Goal: Transaction & Acquisition: Purchase product/service

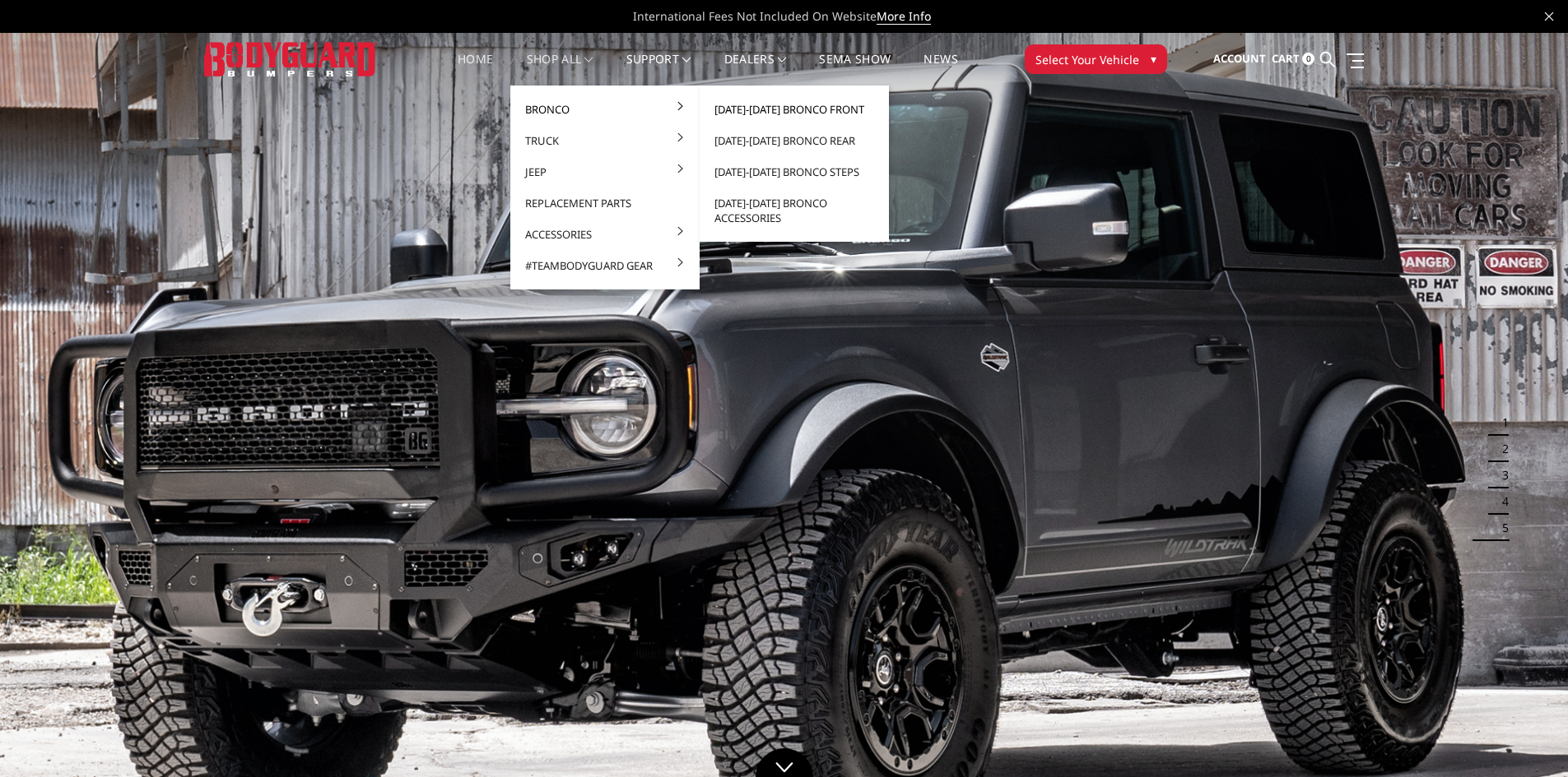
click at [750, 107] on link "[DATE]-[DATE] Bronco Front" at bounding box center [794, 110] width 176 height 32
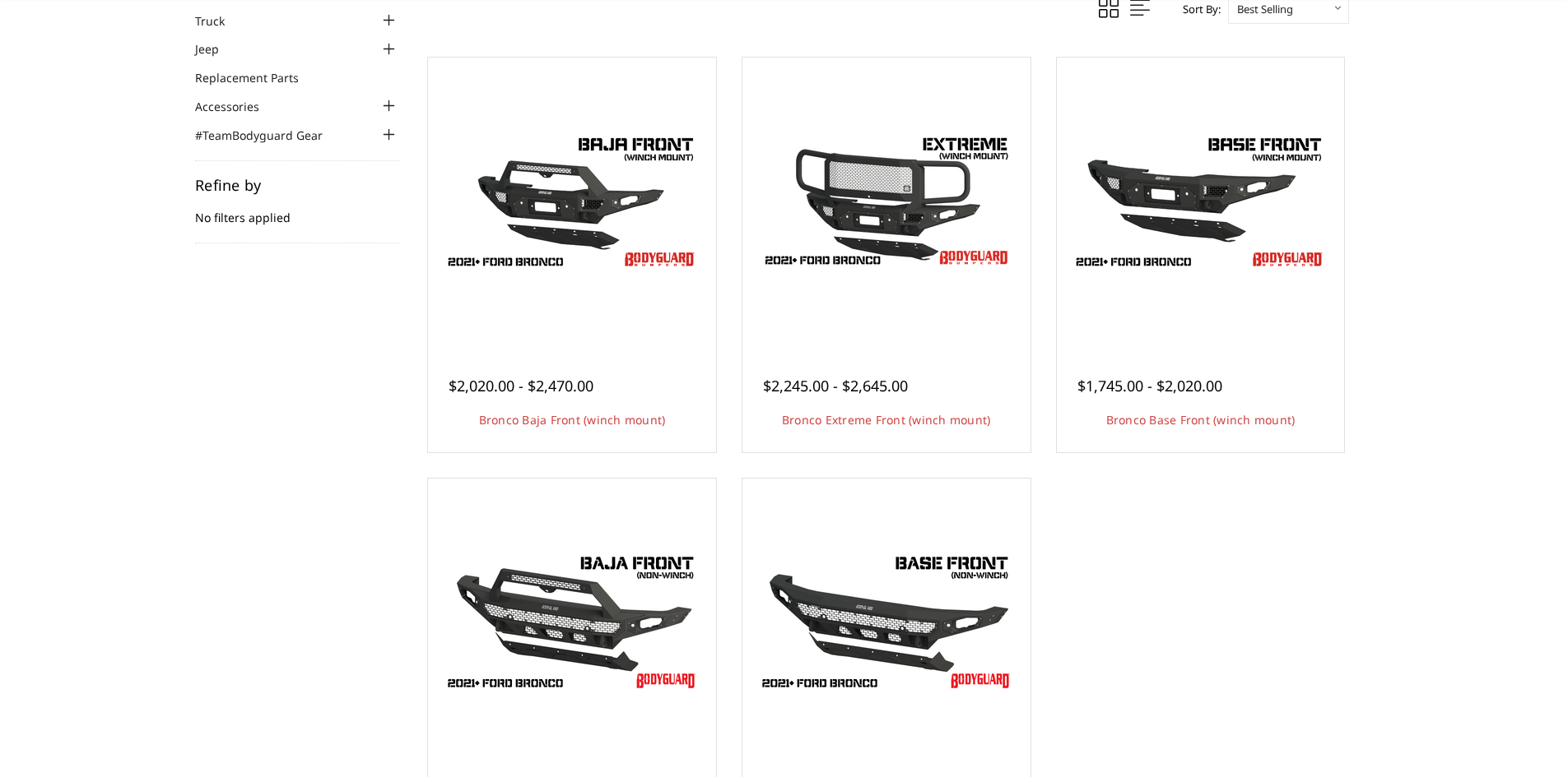
scroll to position [165, 0]
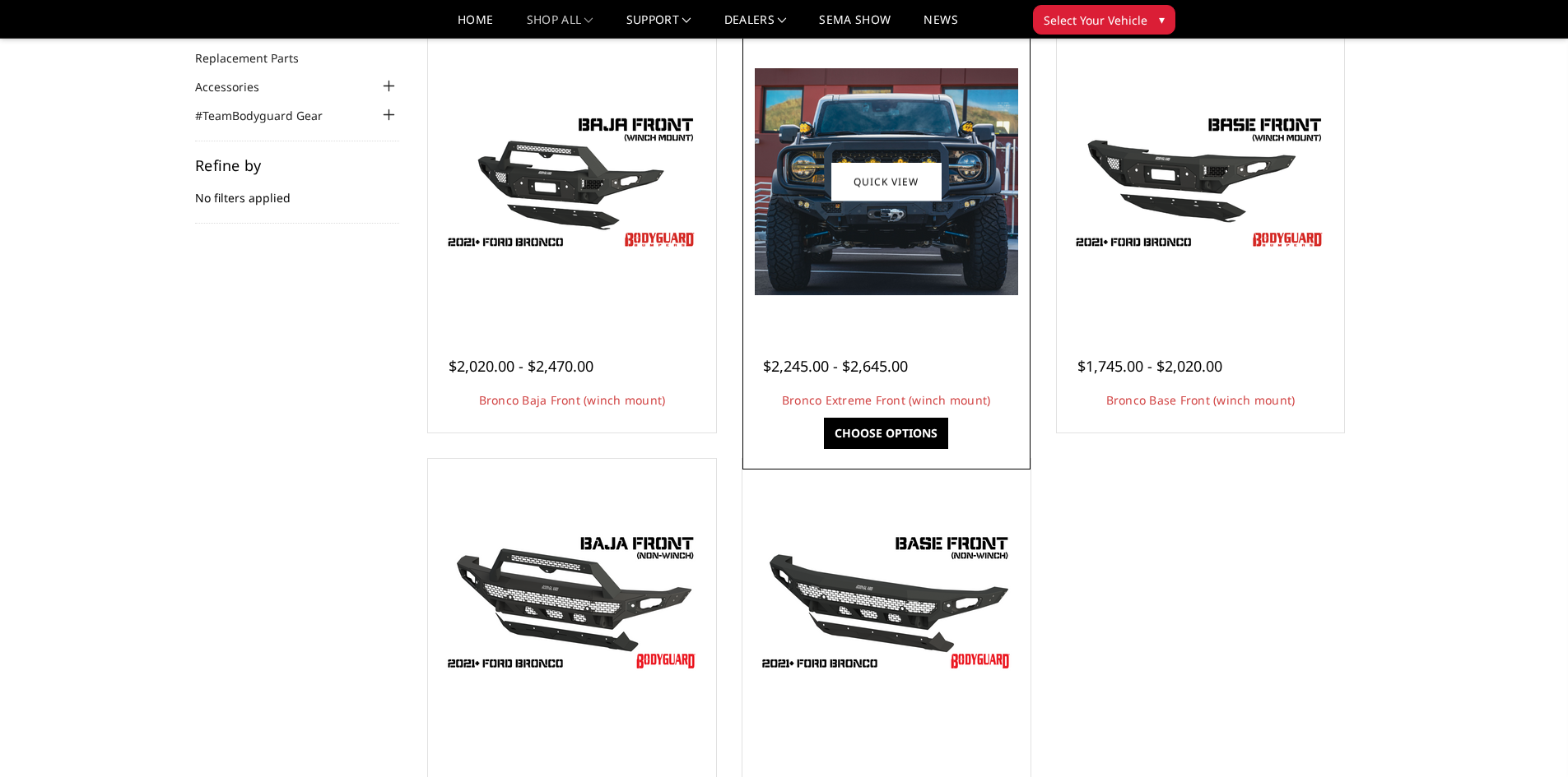
click at [863, 291] on img at bounding box center [886, 181] width 264 height 227
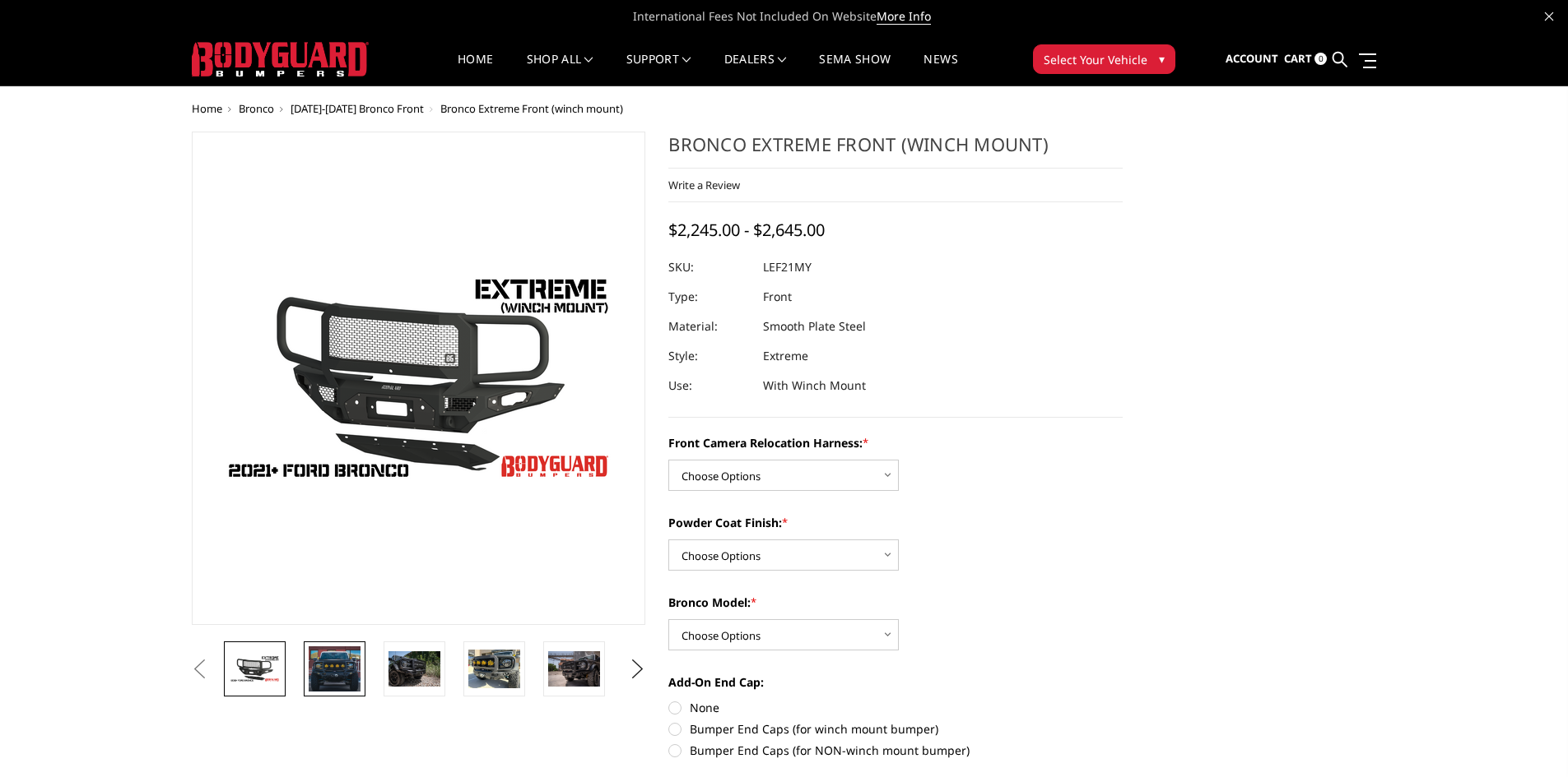
click at [324, 660] on img at bounding box center [335, 669] width 52 height 45
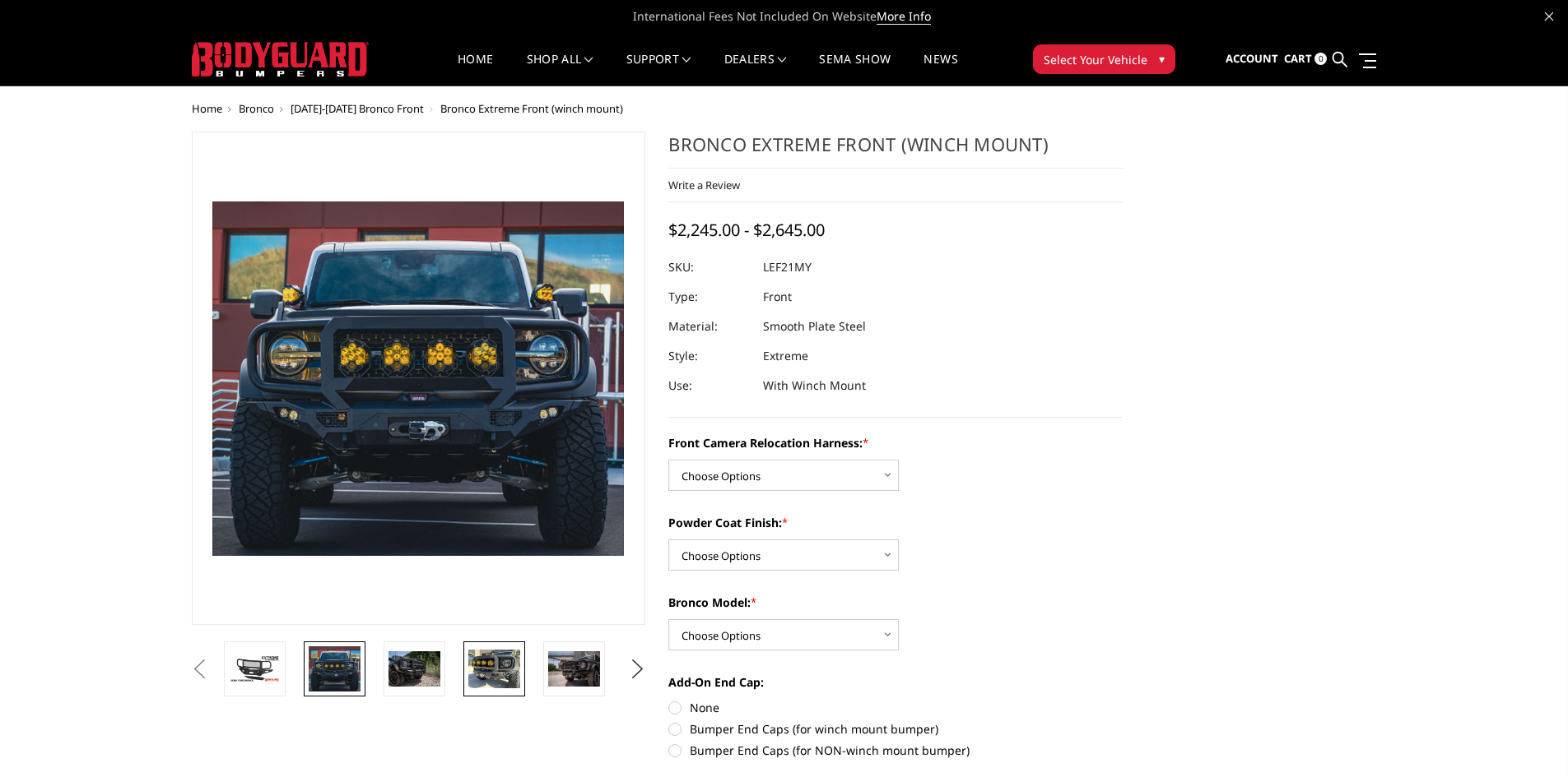
click at [507, 670] on img at bounding box center [494, 669] width 52 height 39
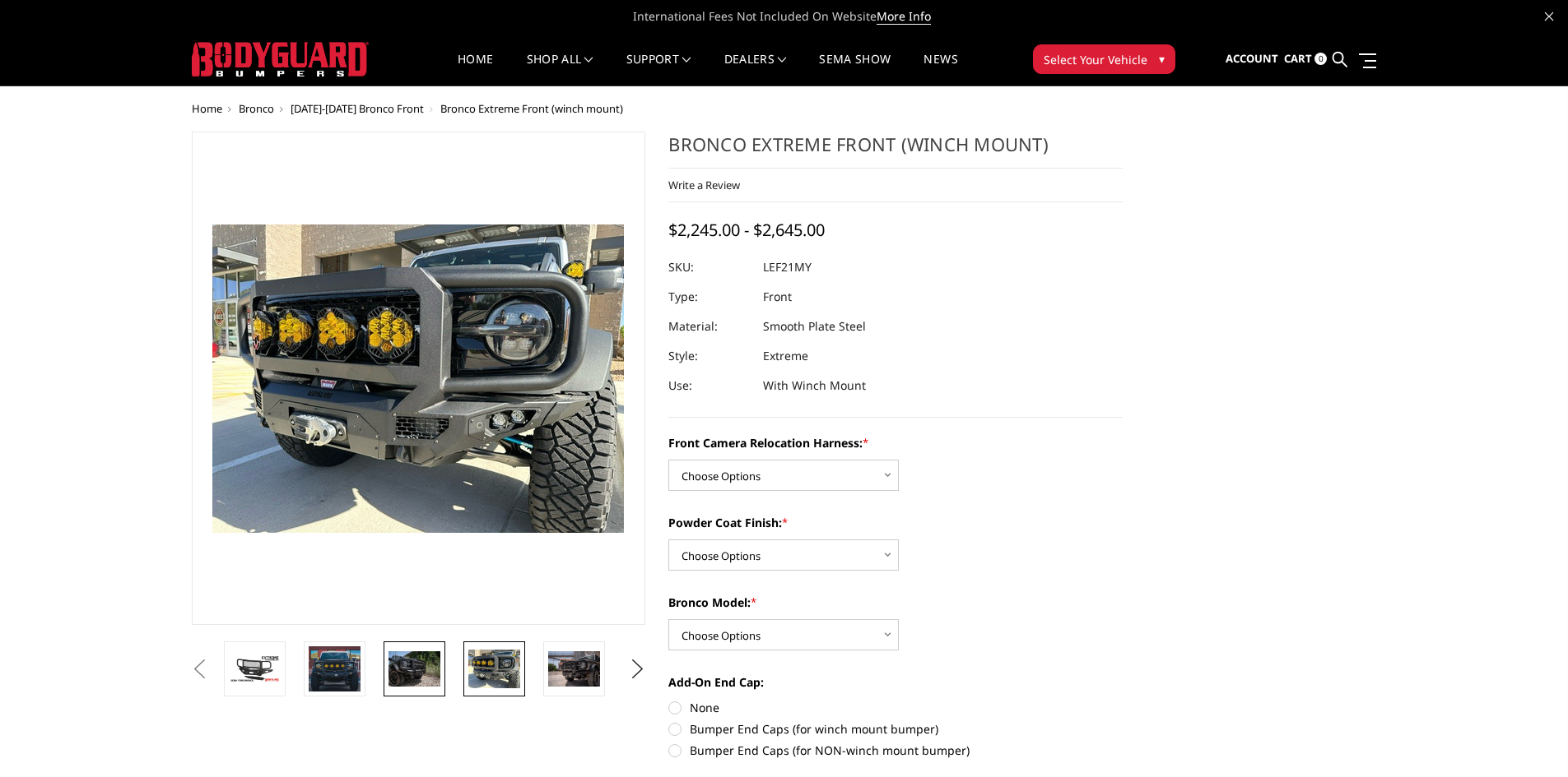
click at [429, 669] on img at bounding box center [414, 668] width 52 height 34
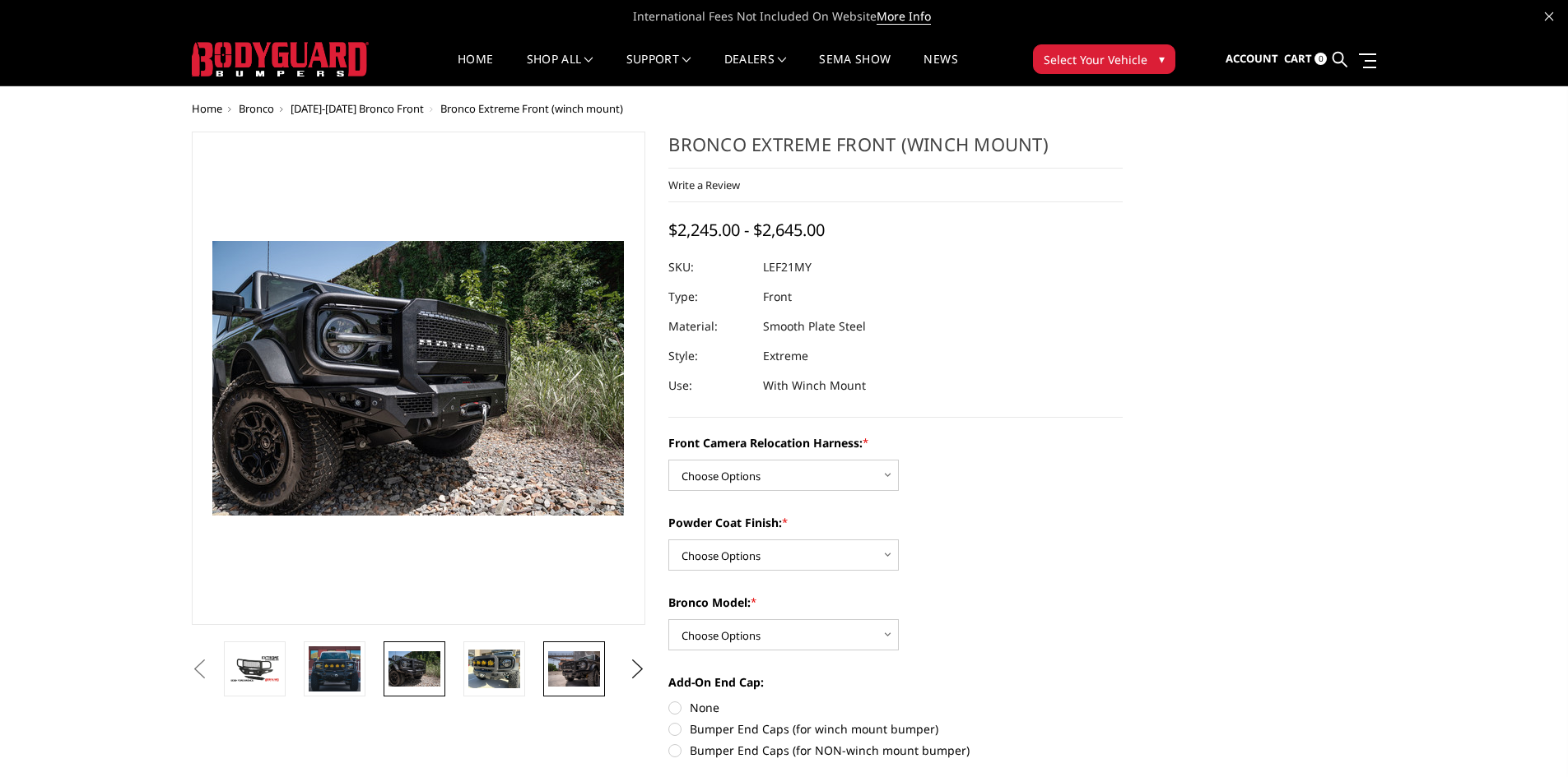
click at [586, 673] on img at bounding box center [574, 668] width 52 height 34
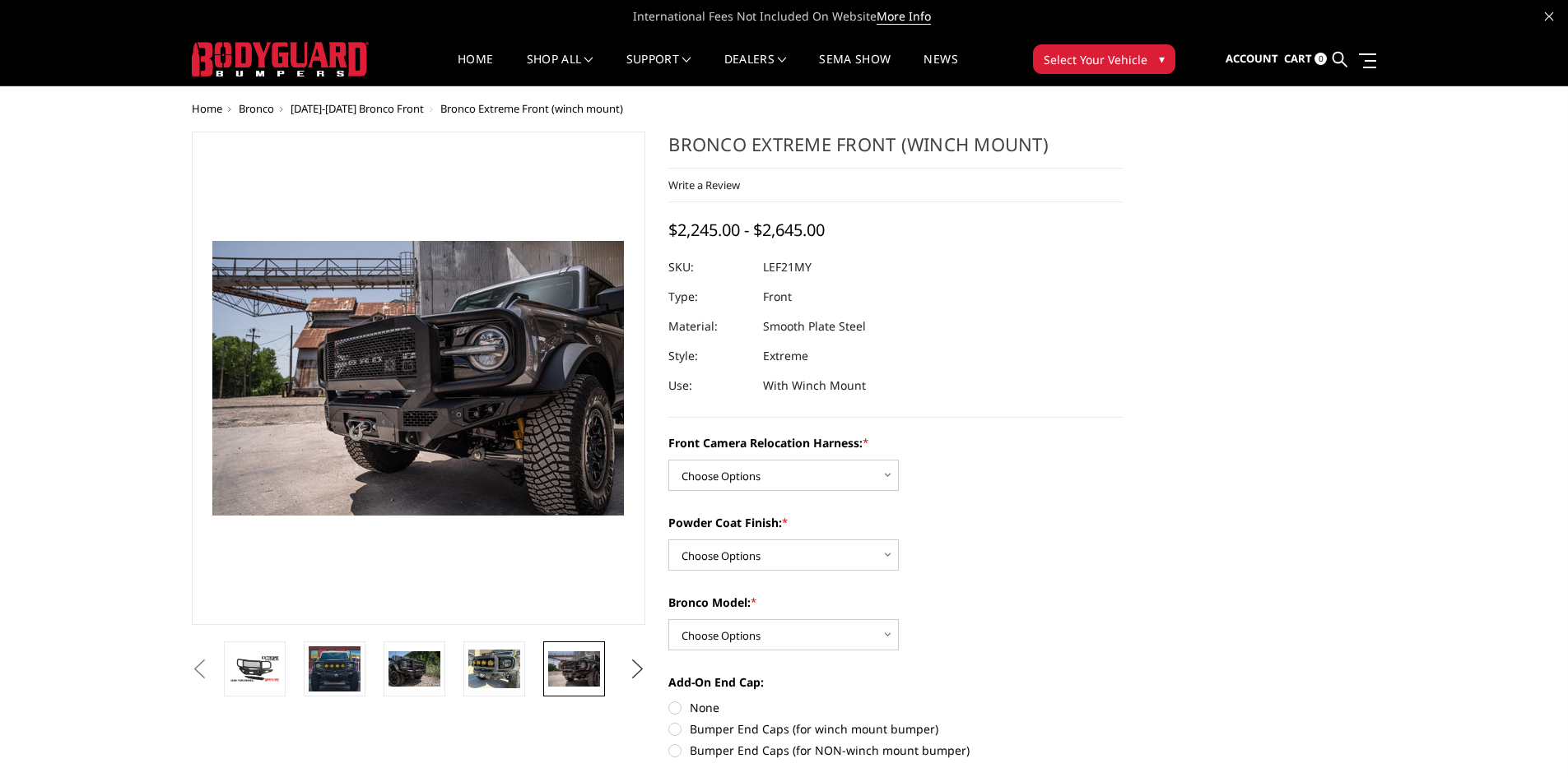
click at [643, 675] on button "Next" at bounding box center [637, 669] width 25 height 25
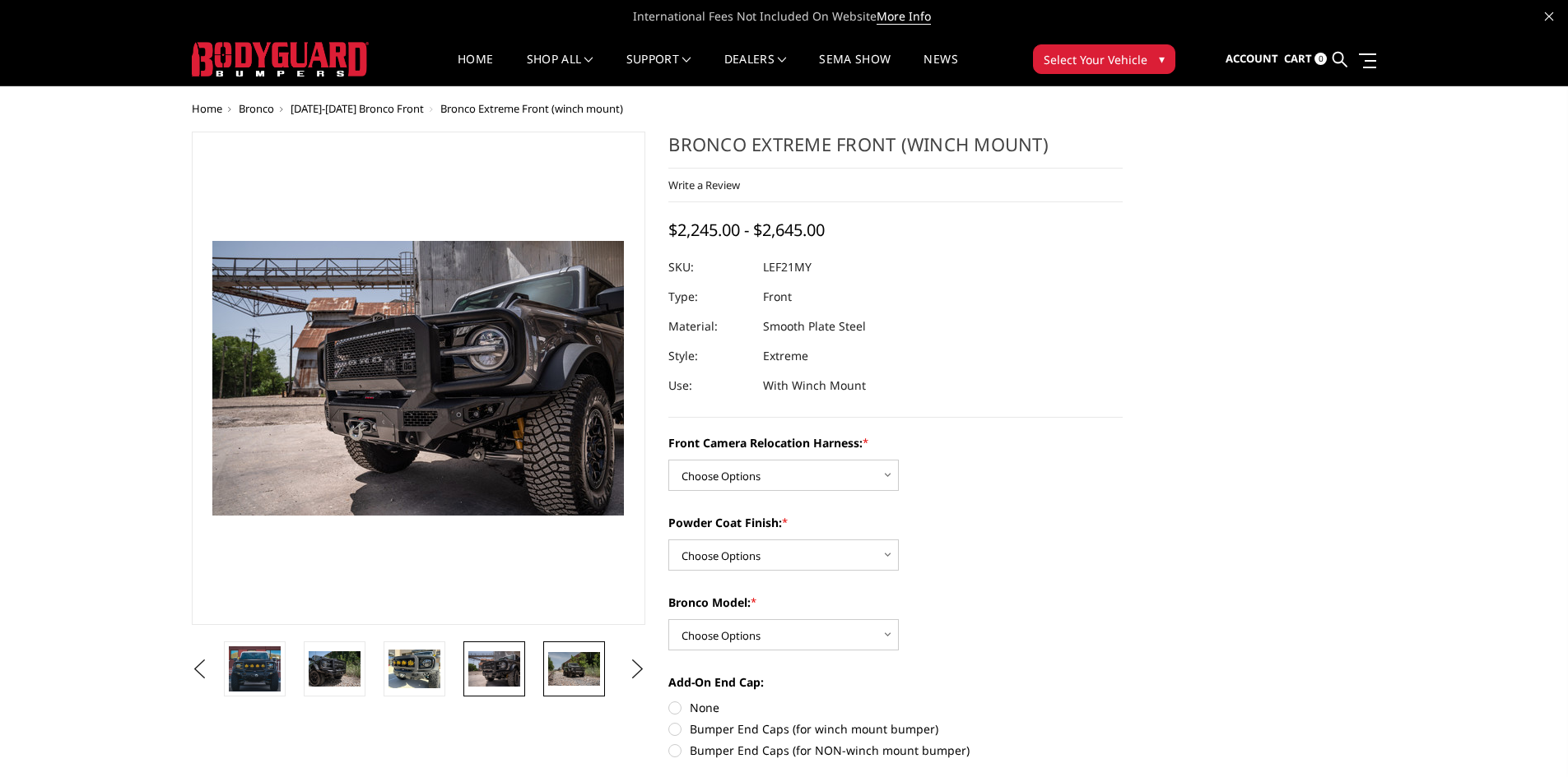
click at [563, 675] on img at bounding box center [574, 669] width 52 height 34
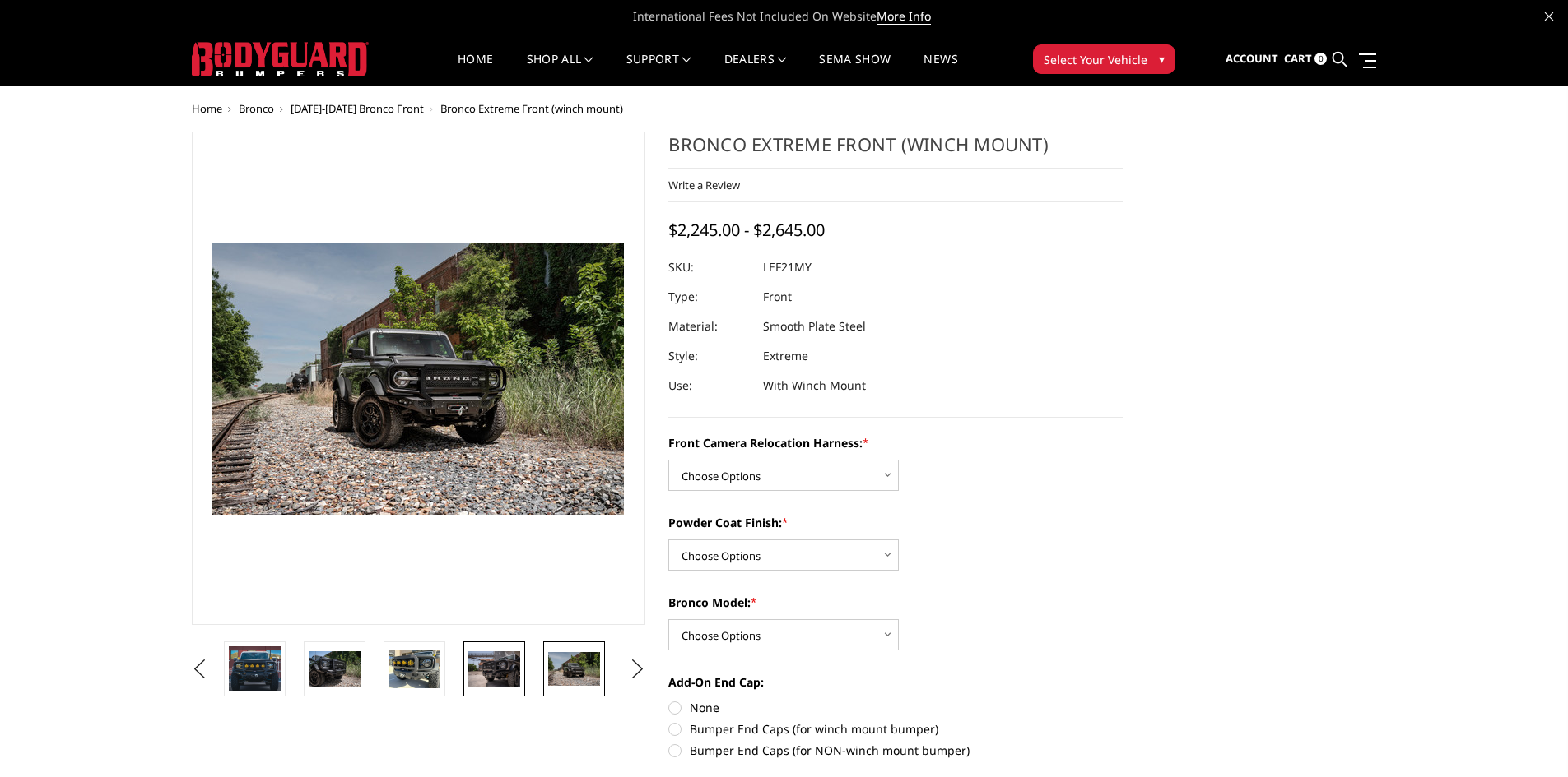
click at [494, 681] on img at bounding box center [494, 668] width 52 height 34
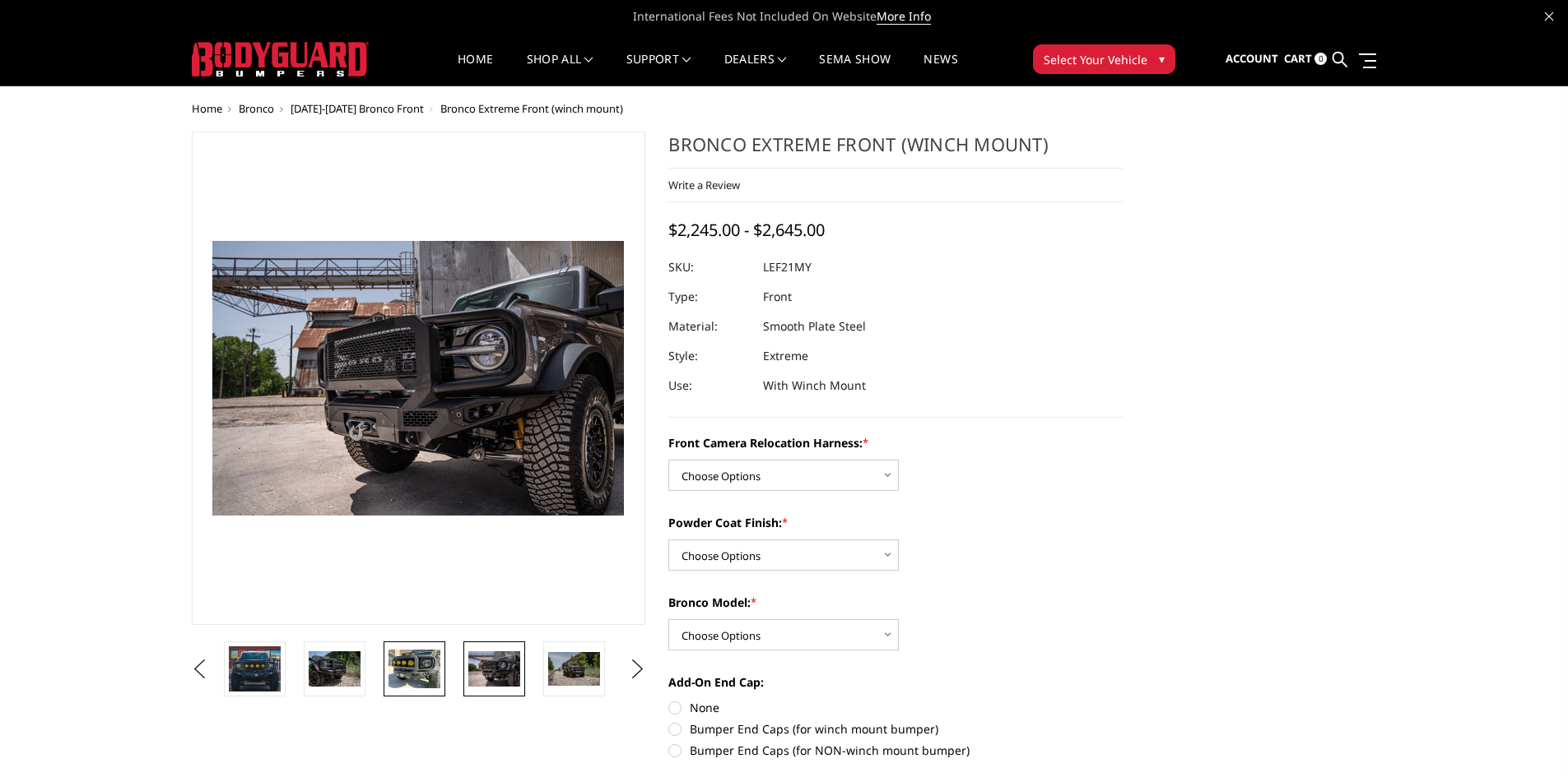
click at [411, 687] on img at bounding box center [414, 669] width 52 height 39
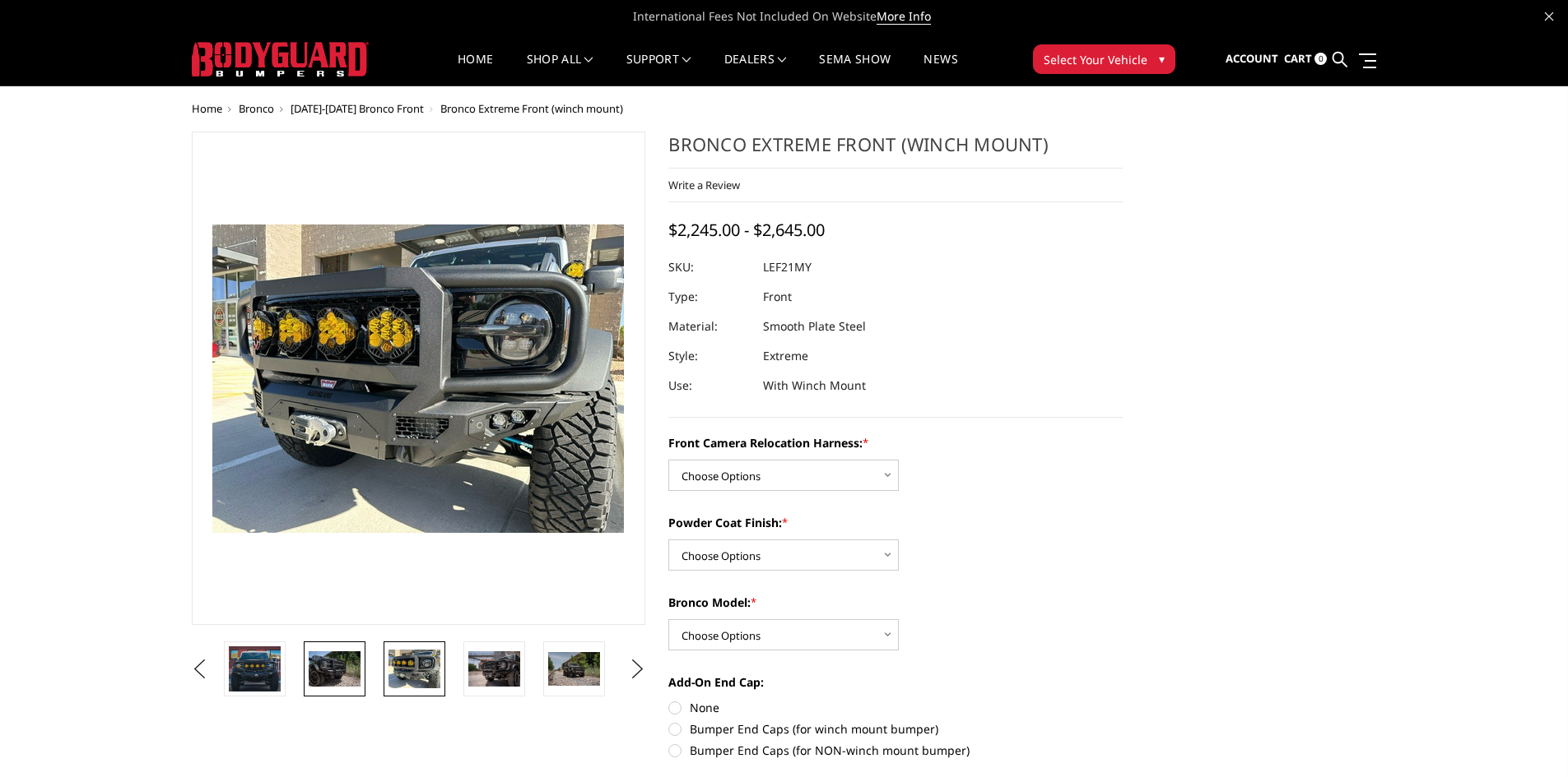
click at [341, 685] on img at bounding box center [335, 668] width 52 height 34
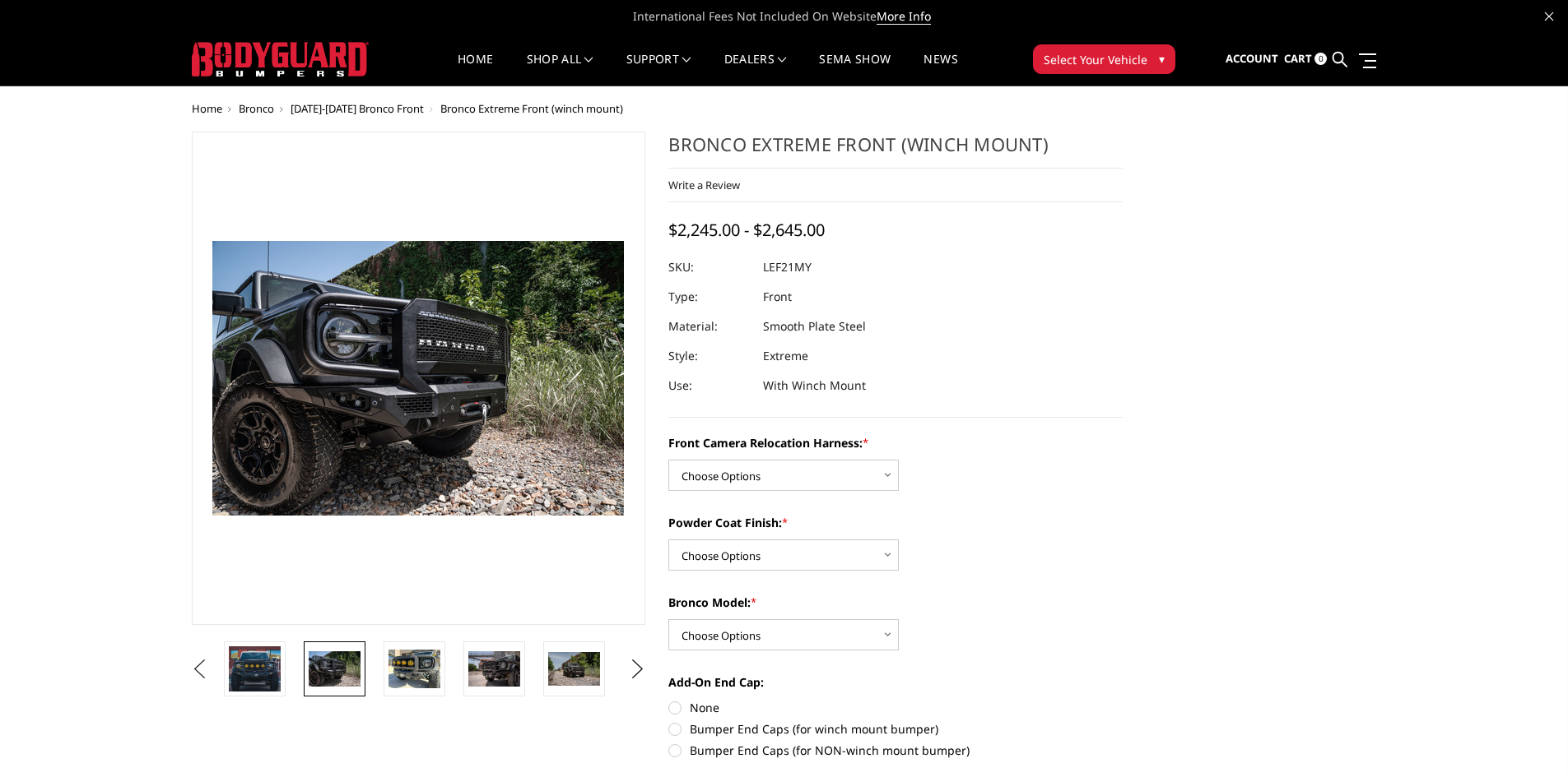
click at [212, 658] on button "Previous" at bounding box center [200, 669] width 25 height 25
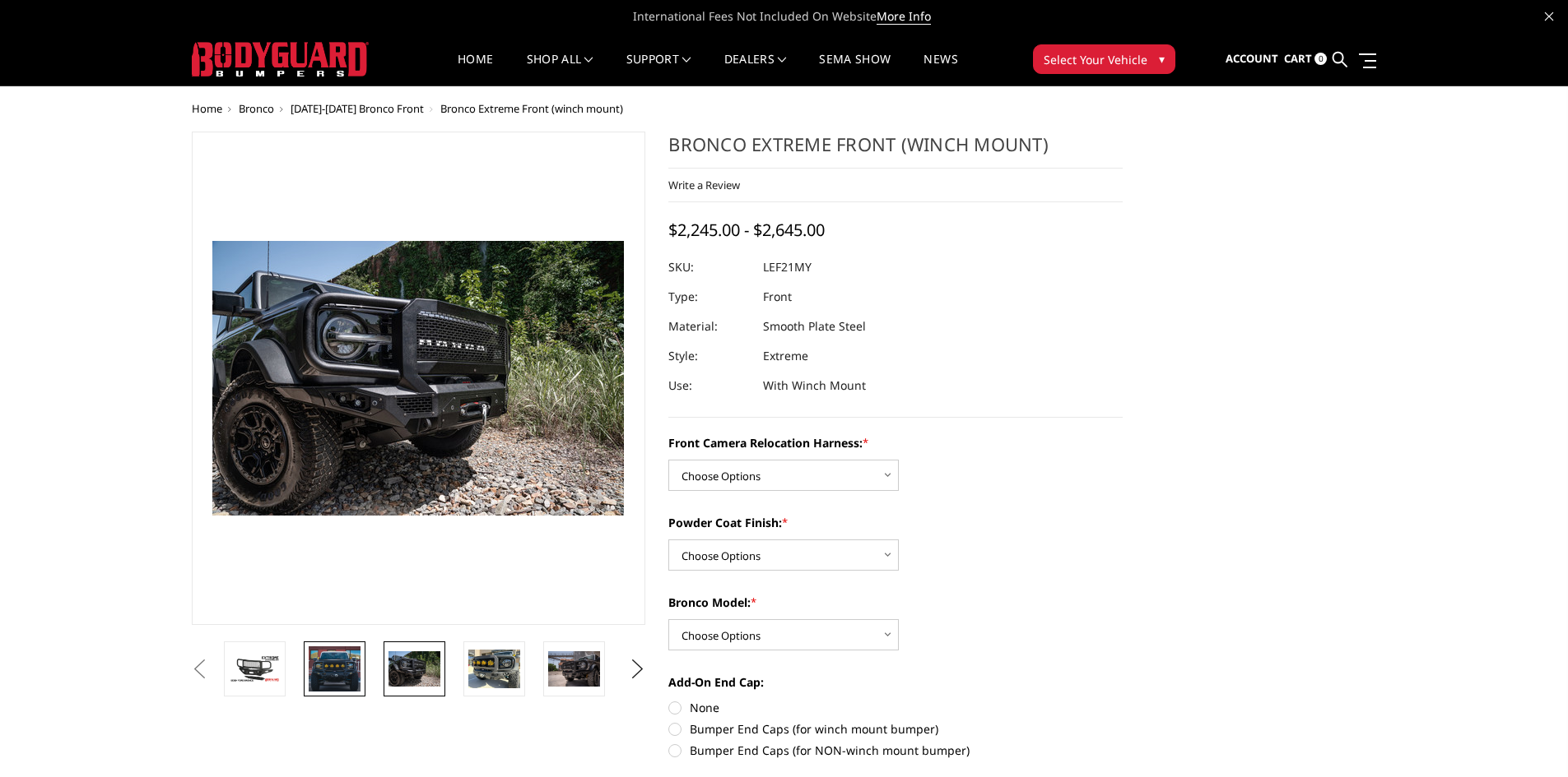
click at [325, 661] on img at bounding box center [335, 669] width 52 height 45
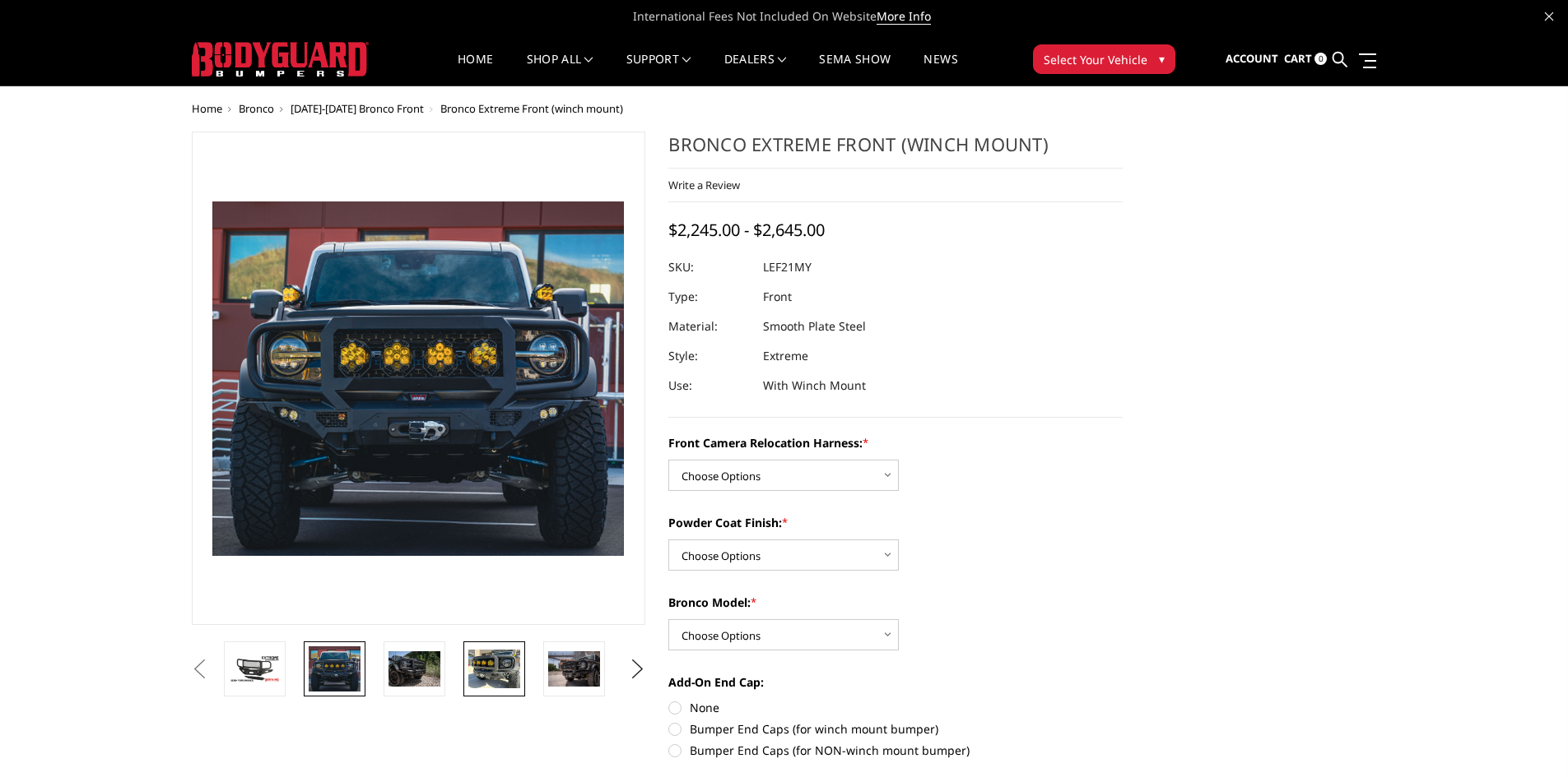
click at [525, 674] on link at bounding box center [494, 669] width 61 height 55
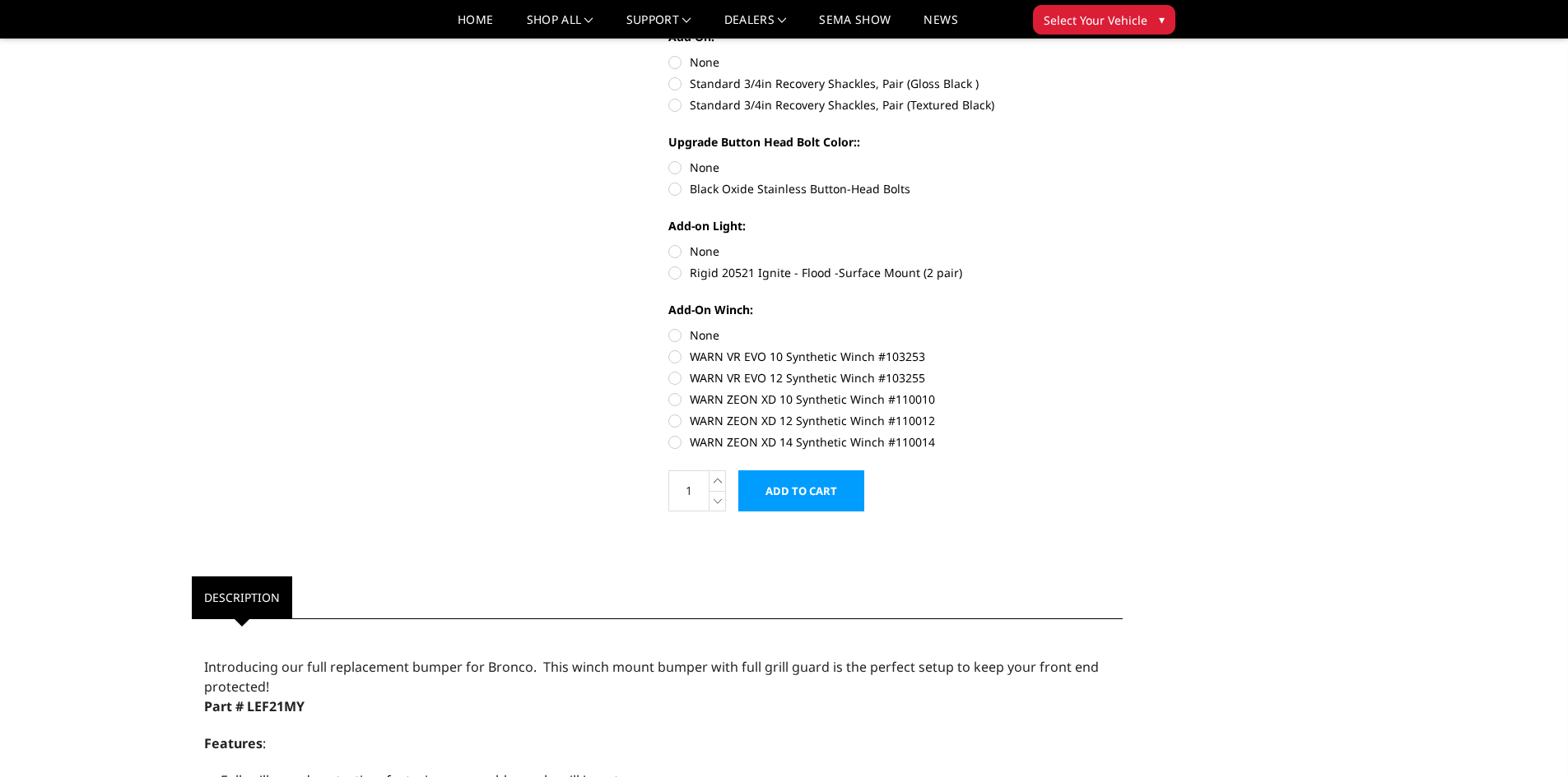
scroll to position [713, 0]
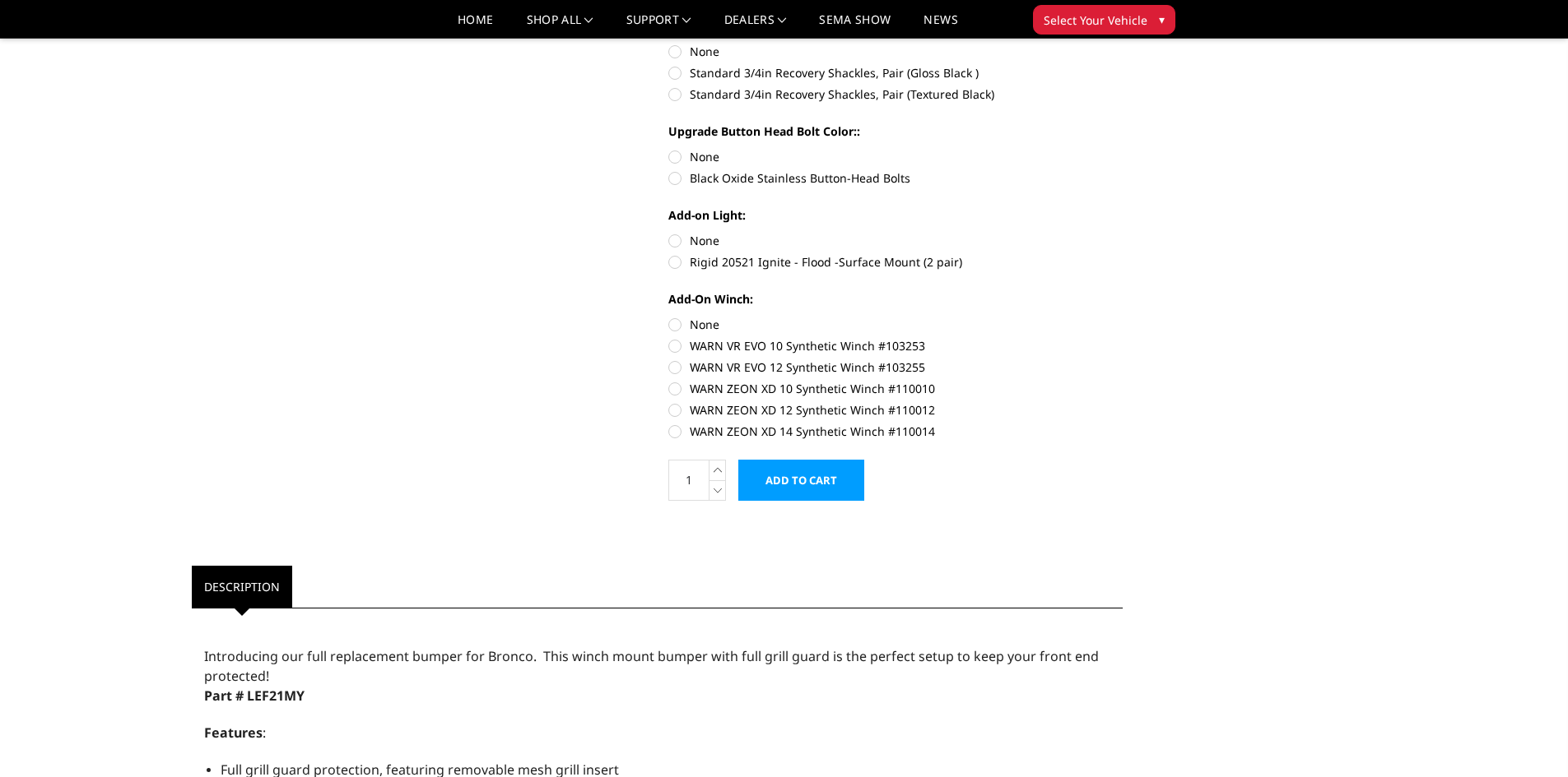
click at [681, 434] on label "WARN ZEON XD 14 Synthetic Winch #110014" at bounding box center [896, 431] width 454 height 18
click at [1123, 402] on input "WARN ZEON XD 14 Synthetic Winch #110014" at bounding box center [1123, 401] width 1 height 1
radio input "true"
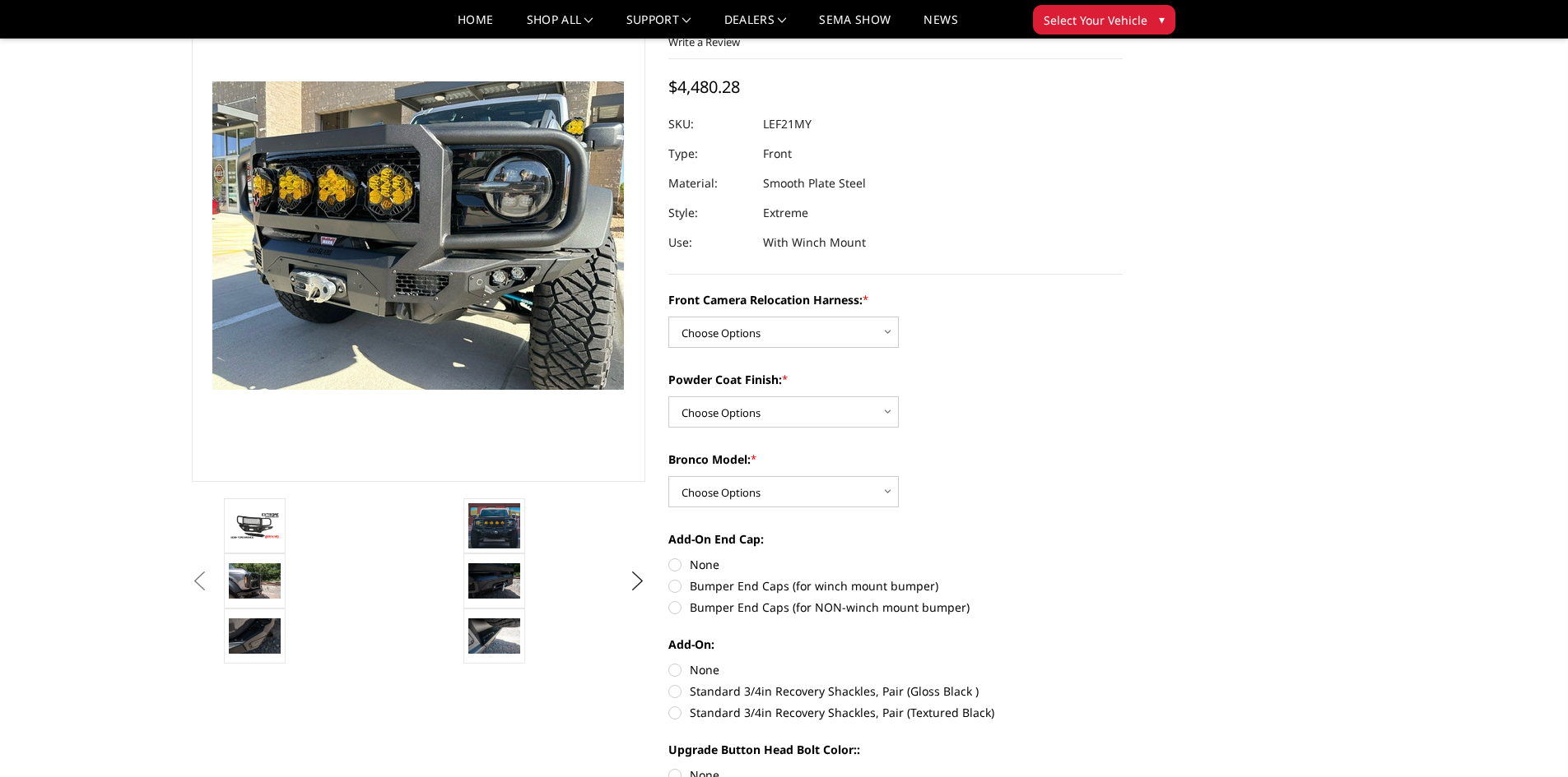
scroll to position [55, 0]
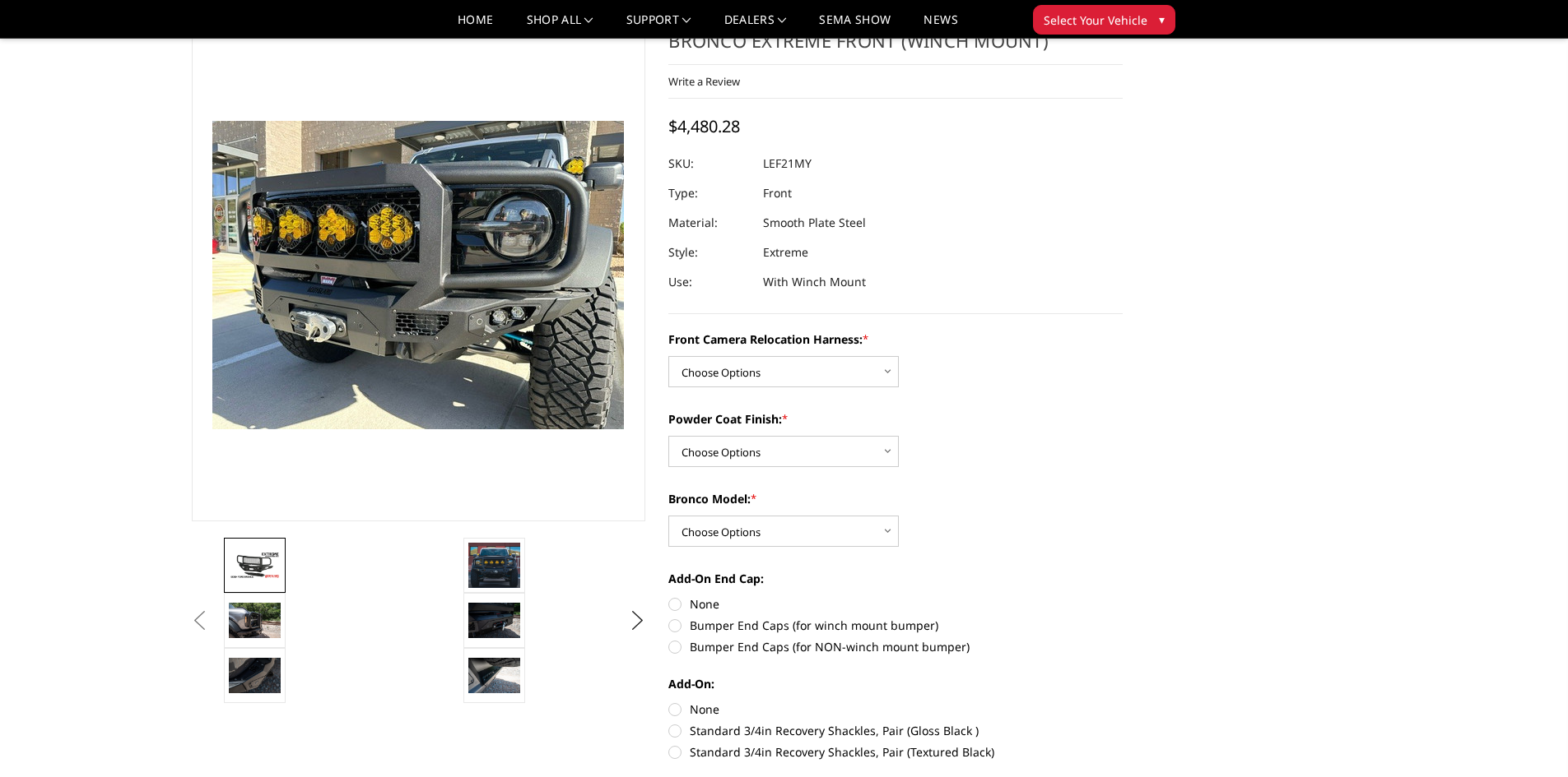
click at [265, 569] on img at bounding box center [255, 565] width 52 height 29
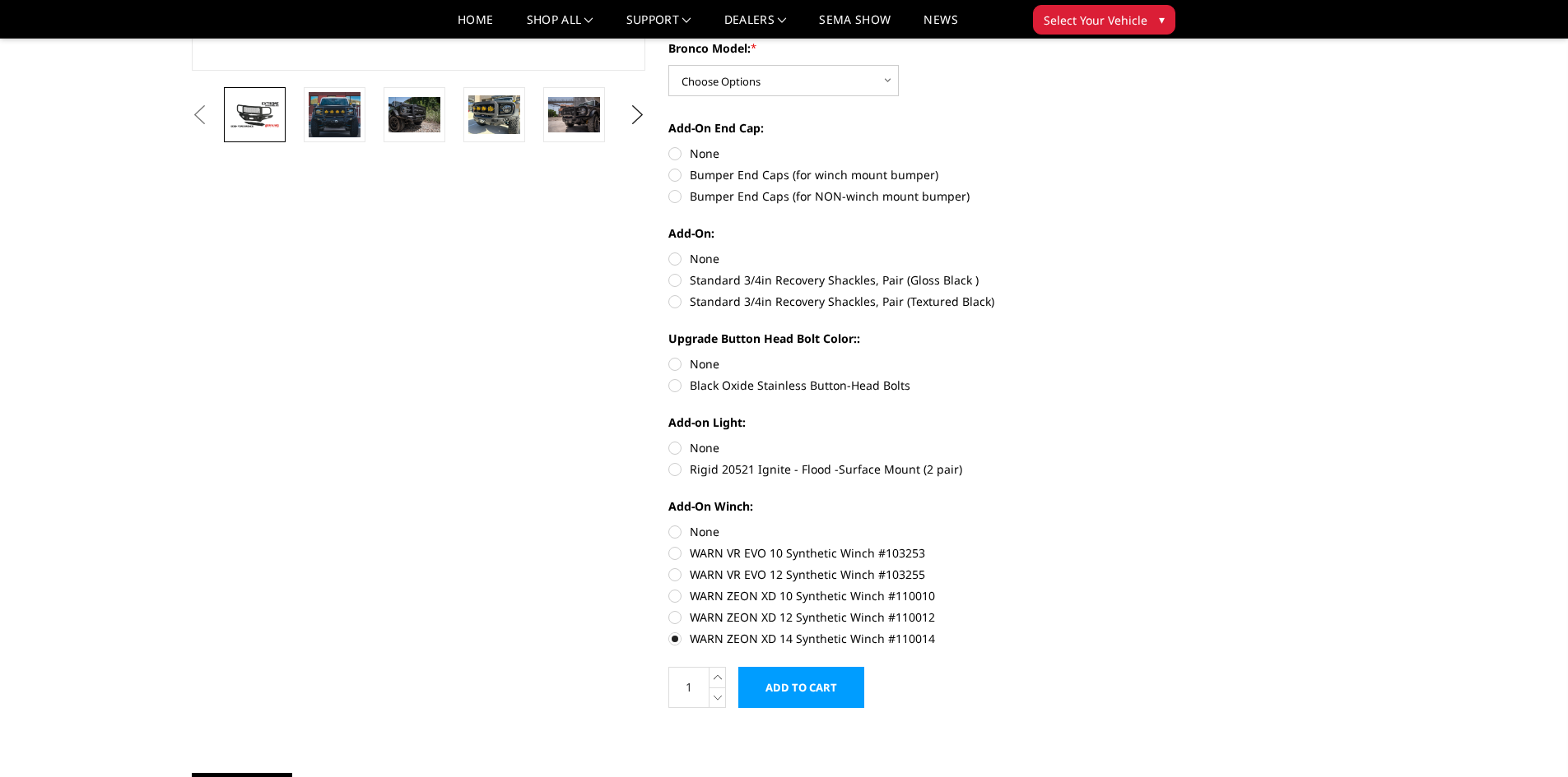
scroll to position [493, 0]
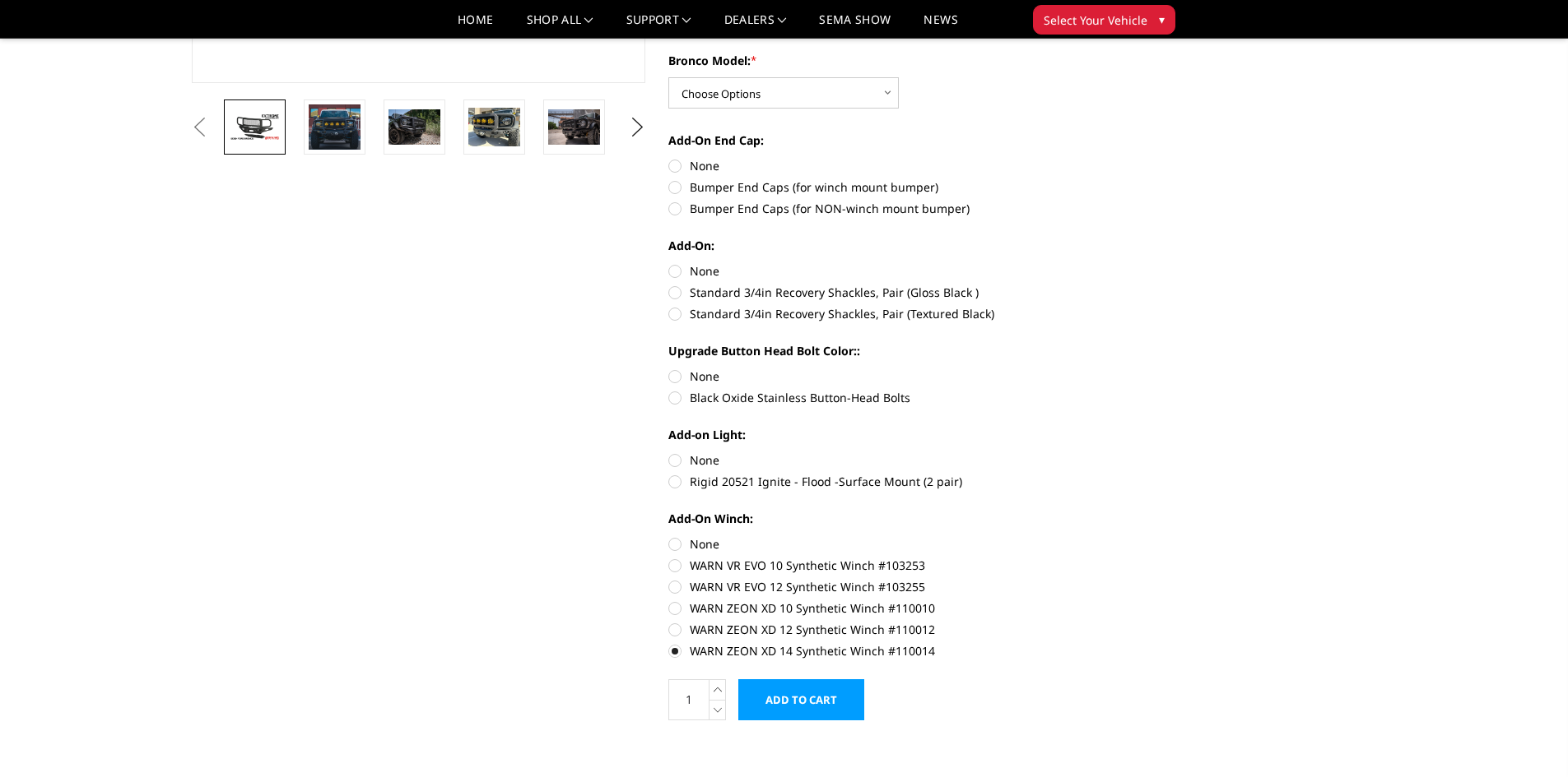
click at [671, 486] on label "Rigid 20521 Ignite - Flood -Surface Mount (2 pair)" at bounding box center [896, 481] width 454 height 18
click at [1123, 452] on input "Rigid 20521 Ignite - Flood -Surface Mount (2 pair)" at bounding box center [1123, 451] width 1 height 1
radio input "true"
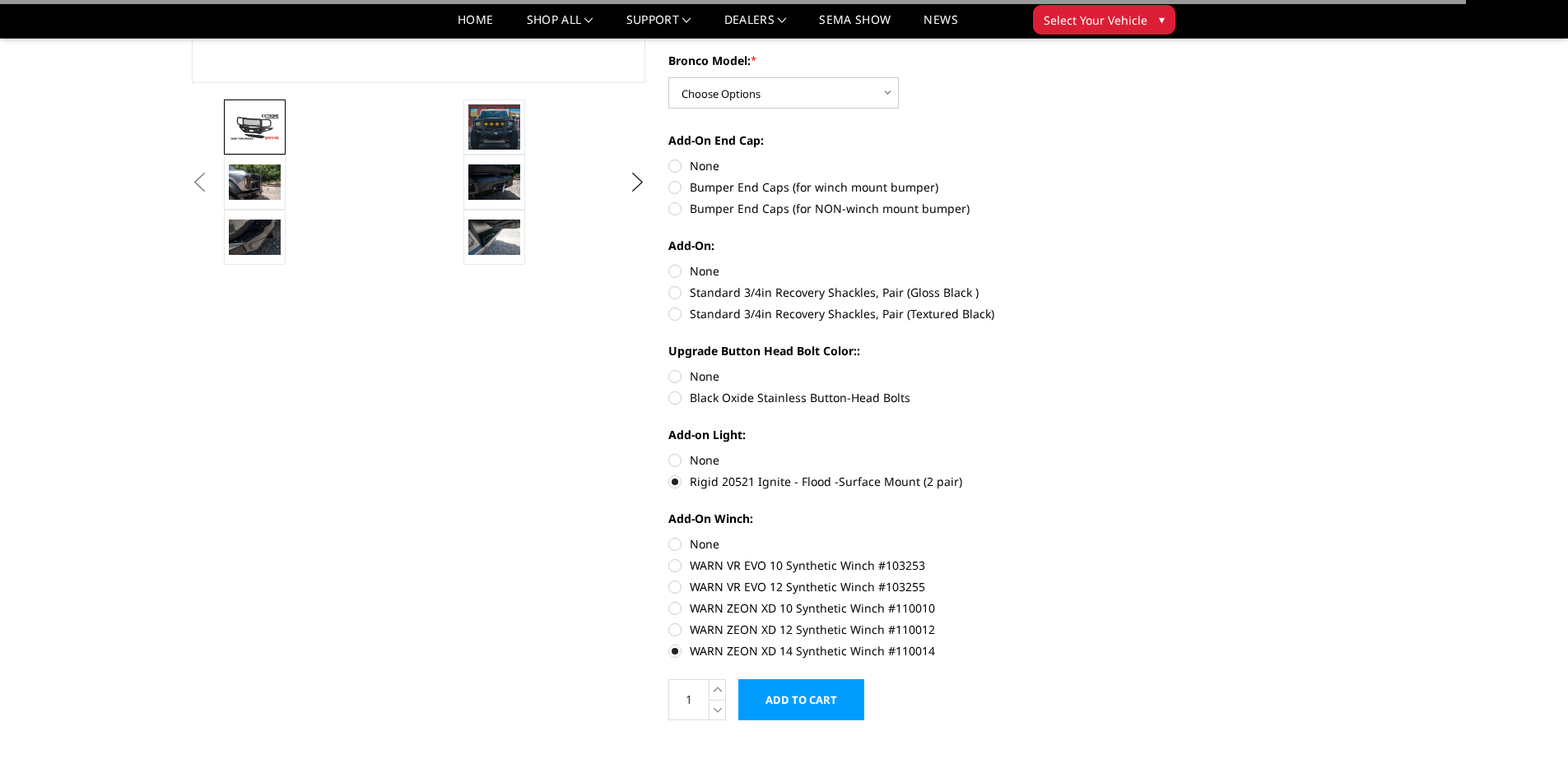
click at [683, 401] on label "Black Oxide Stainless Button-Head Bolts" at bounding box center [896, 397] width 454 height 18
click at [1123, 368] on input "Black Oxide Stainless Button-Head Bolts" at bounding box center [1123, 368] width 1 height 1
radio input "true"
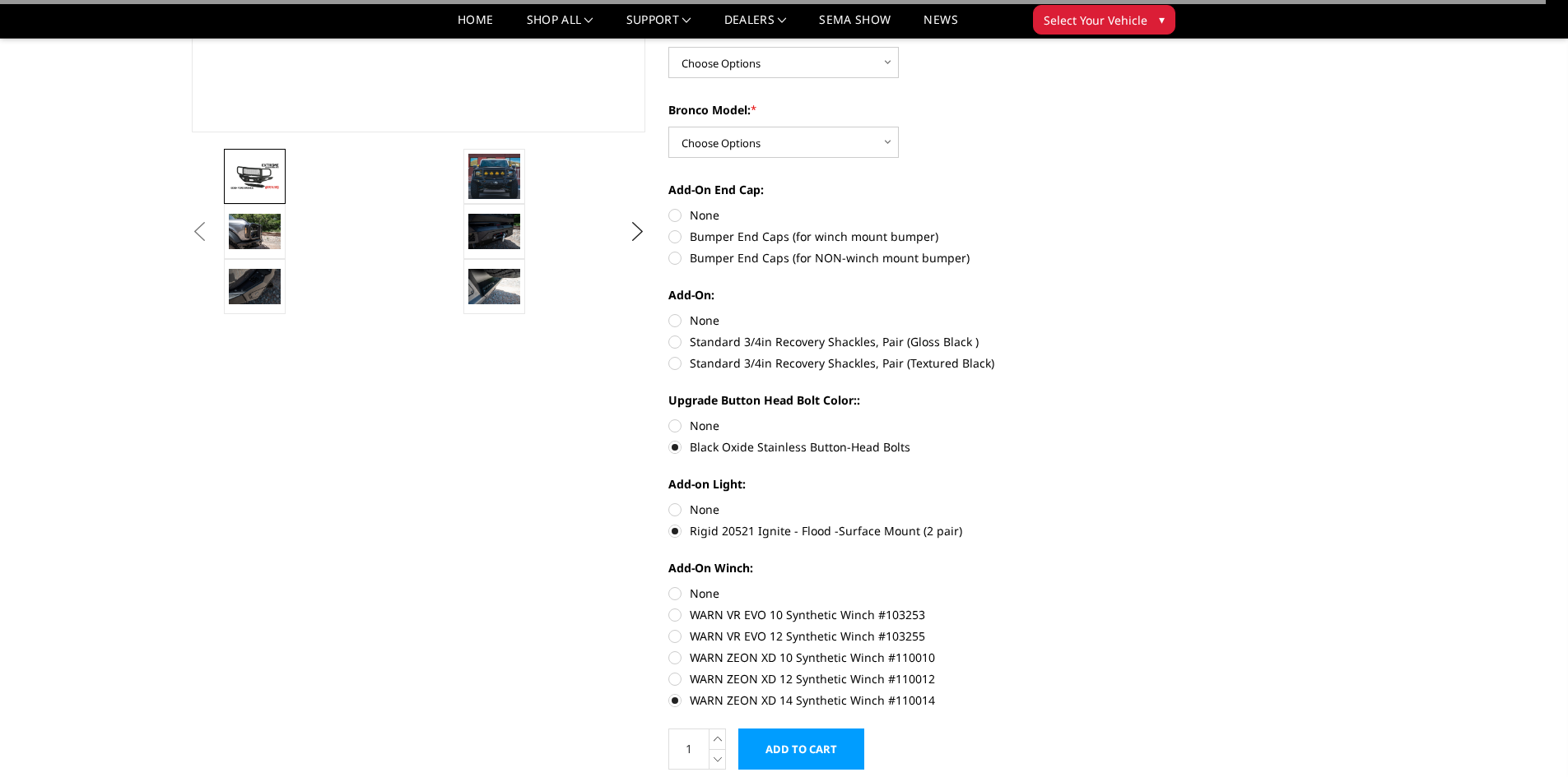
scroll to position [384, 0]
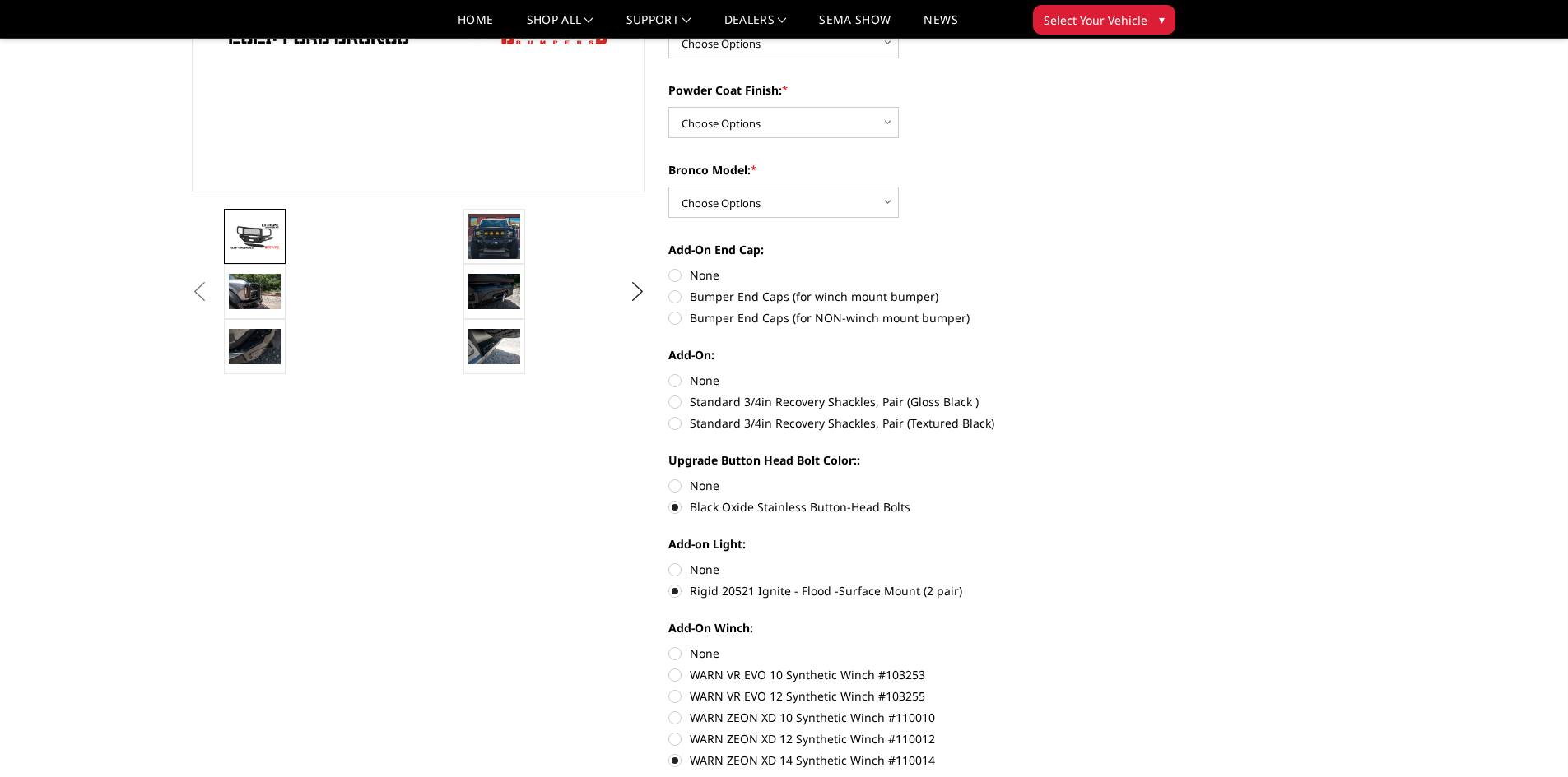
click at [686, 426] on label "Standard 3/4in Recovery Shackles, Pair (Textured Black)" at bounding box center [896, 423] width 454 height 18
click at [1123, 394] on input "Standard 3/4in Recovery Shackles, Pair (Textured Black)" at bounding box center [1123, 394] width 1 height 1
radio input "true"
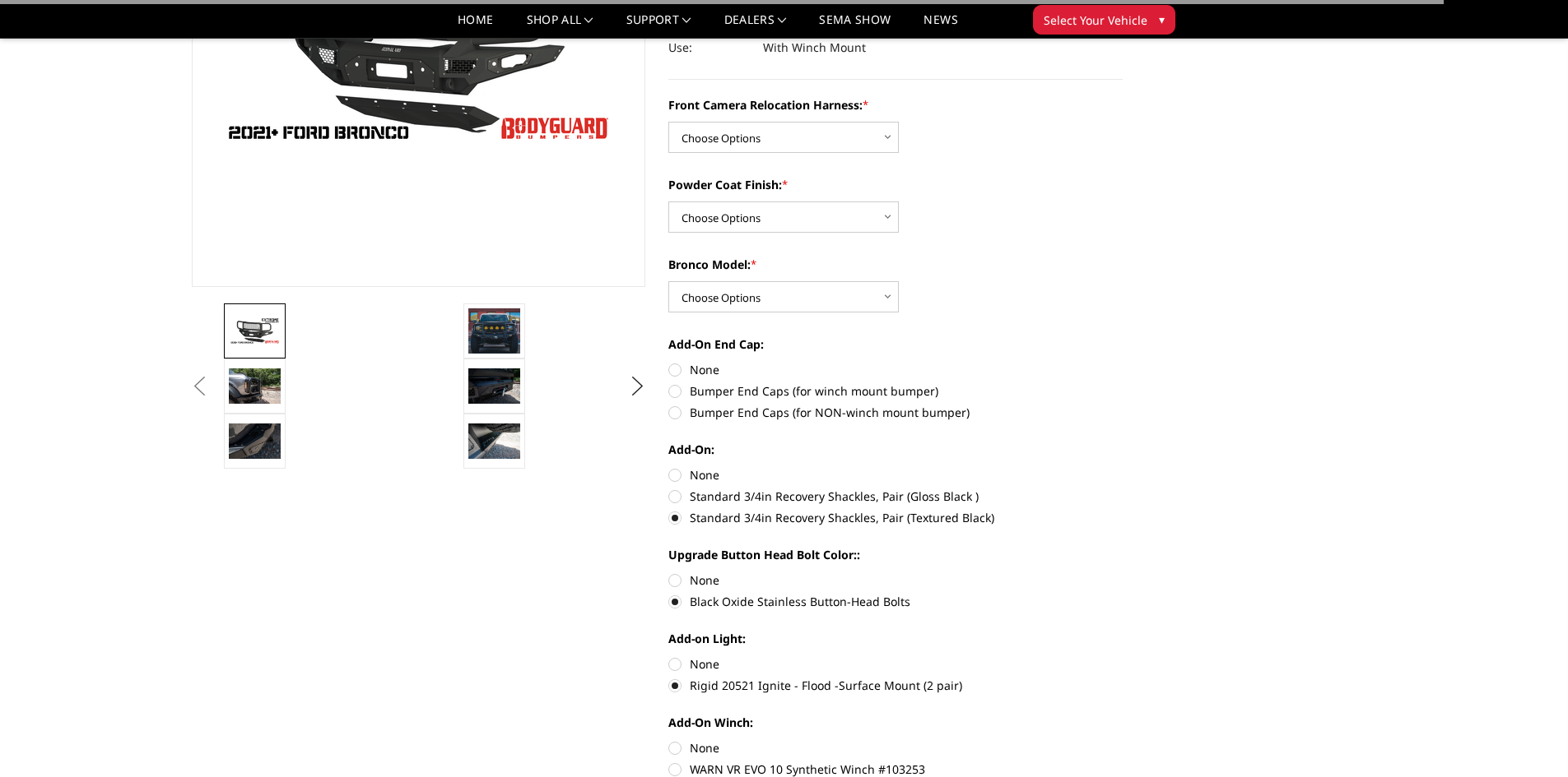
scroll to position [274, 0]
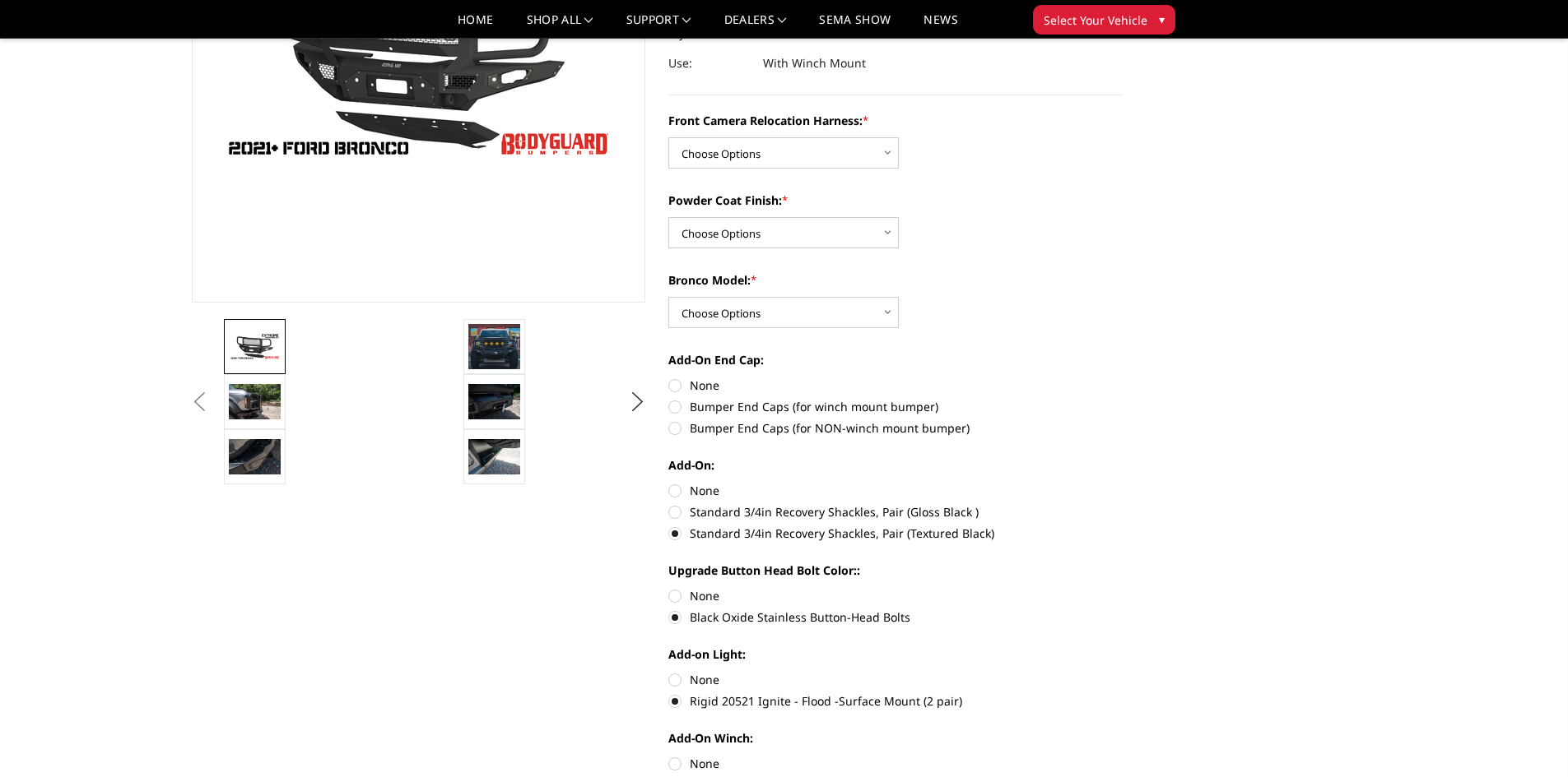
click at [690, 426] on label "Bumper End Caps (for NON-winch mount bumper)" at bounding box center [896, 428] width 454 height 18
click at [1123, 399] on input "Bumper End Caps (for NON-winch mount bumper)" at bounding box center [1123, 398] width 1 height 1
radio input "true"
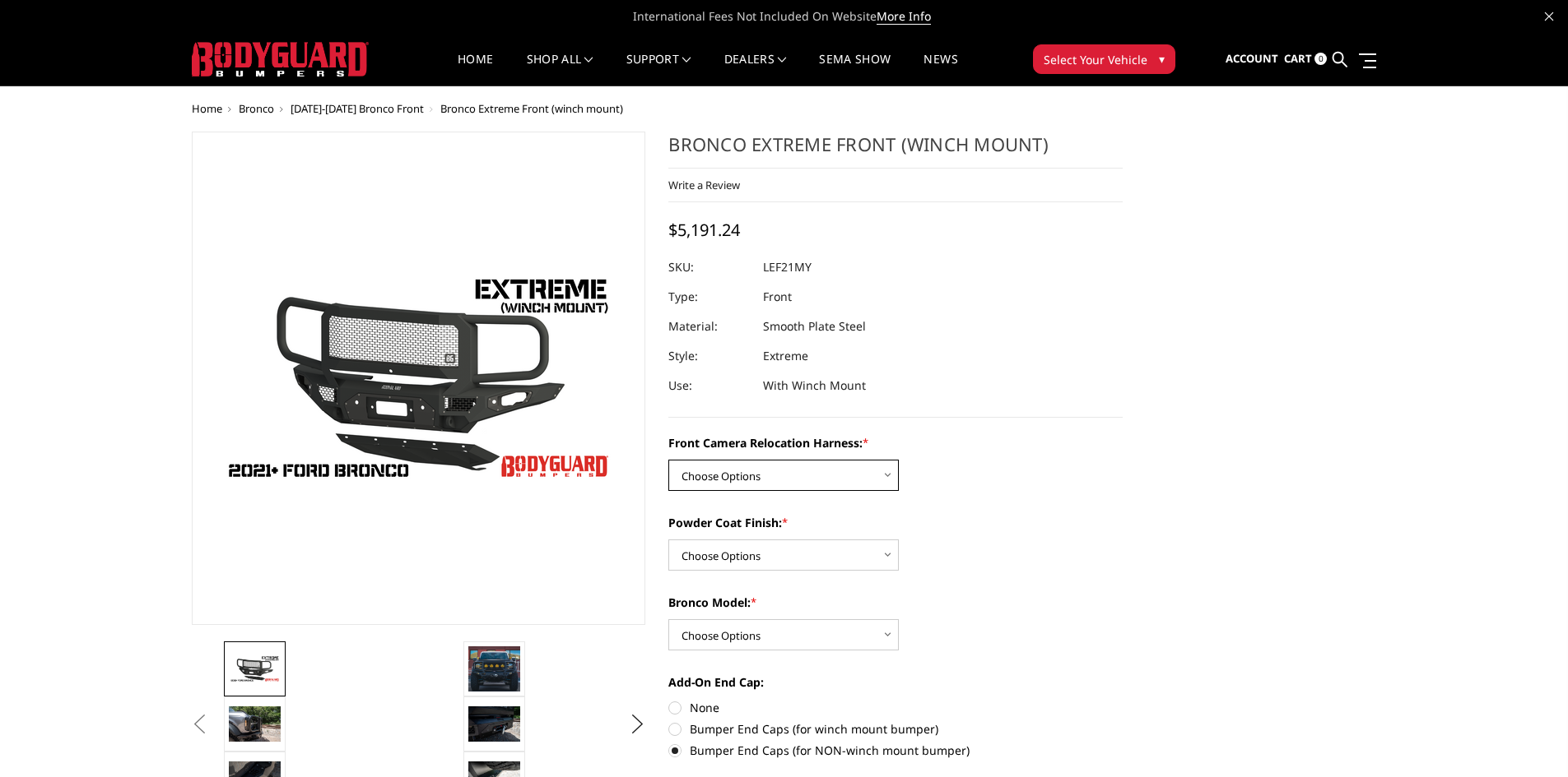
click at [847, 486] on select "Choose Options Without Front Camera Relocation Harness With Front Camera Reloca…" at bounding box center [784, 476] width 231 height 32
click at [1026, 345] on dl "SKU: LEF21MY UPC: Type: Front Material: Smooth Plate Steel Style: Extreme Use: …" at bounding box center [896, 326] width 454 height 148
